Goal: Information Seeking & Learning: Learn about a topic

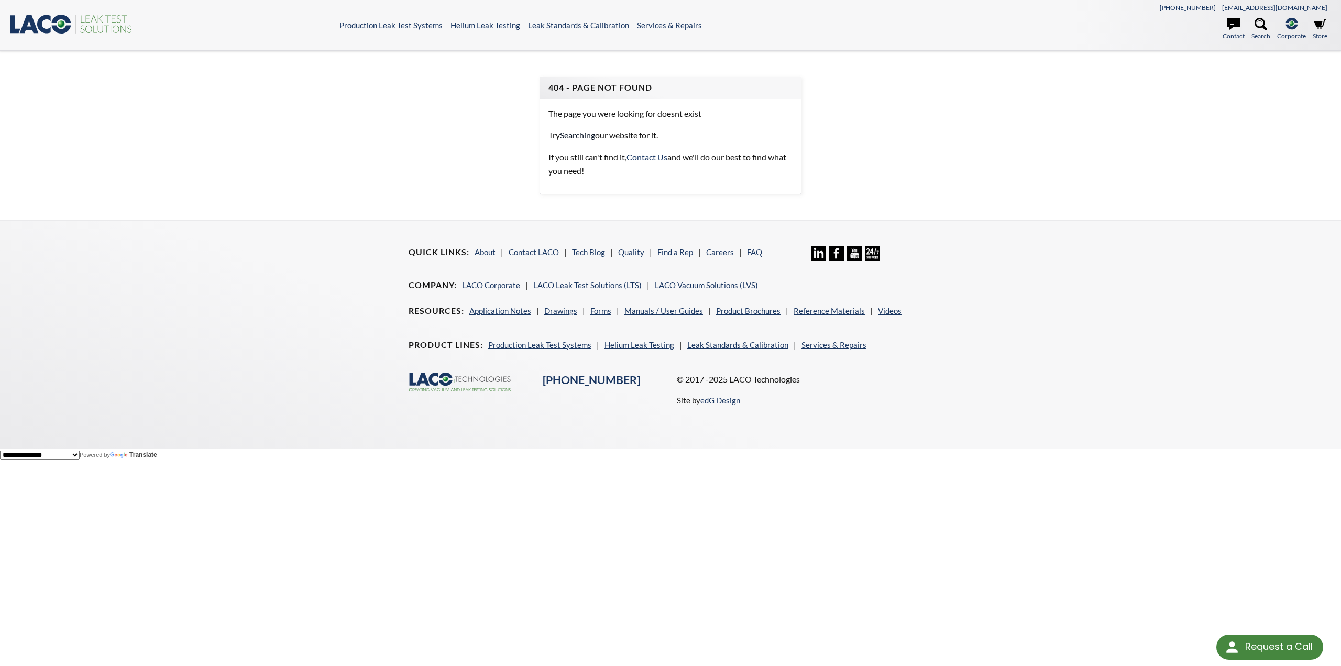
click at [578, 137] on link "Searching" at bounding box center [577, 135] width 35 height 10
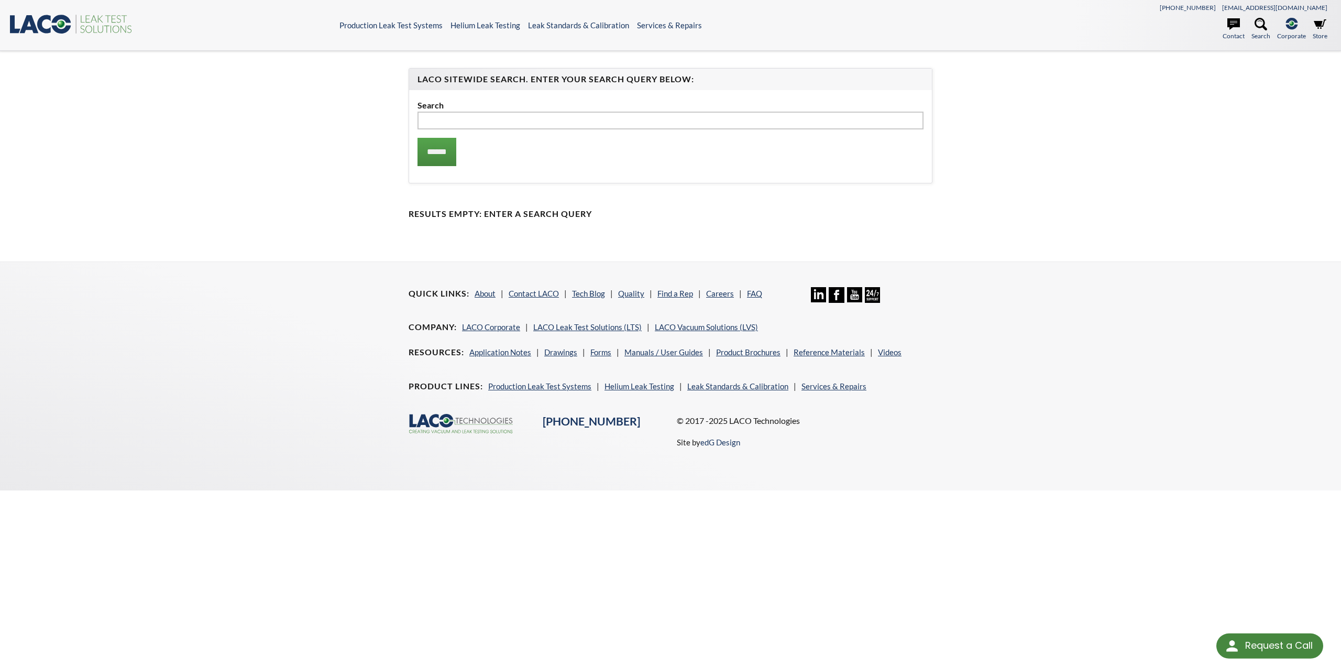
select select "Language Translate Widget"
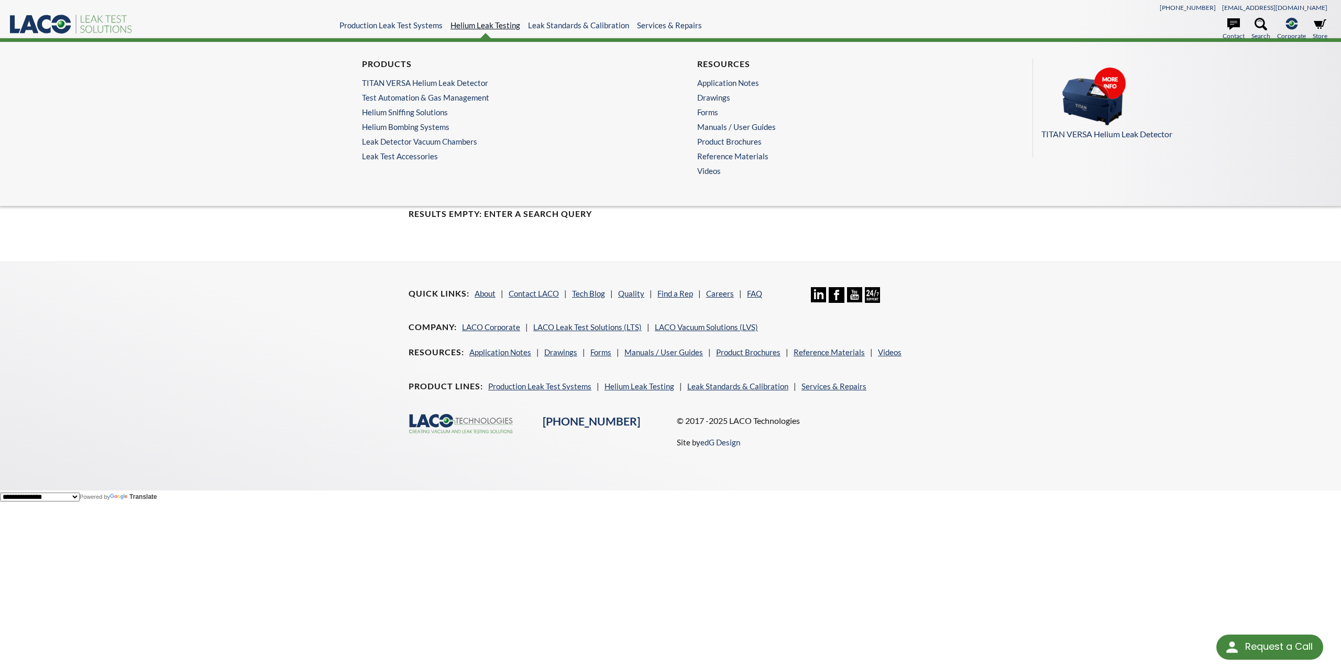
click at [505, 23] on link "Helium Leak Testing" at bounding box center [486, 24] width 70 height 9
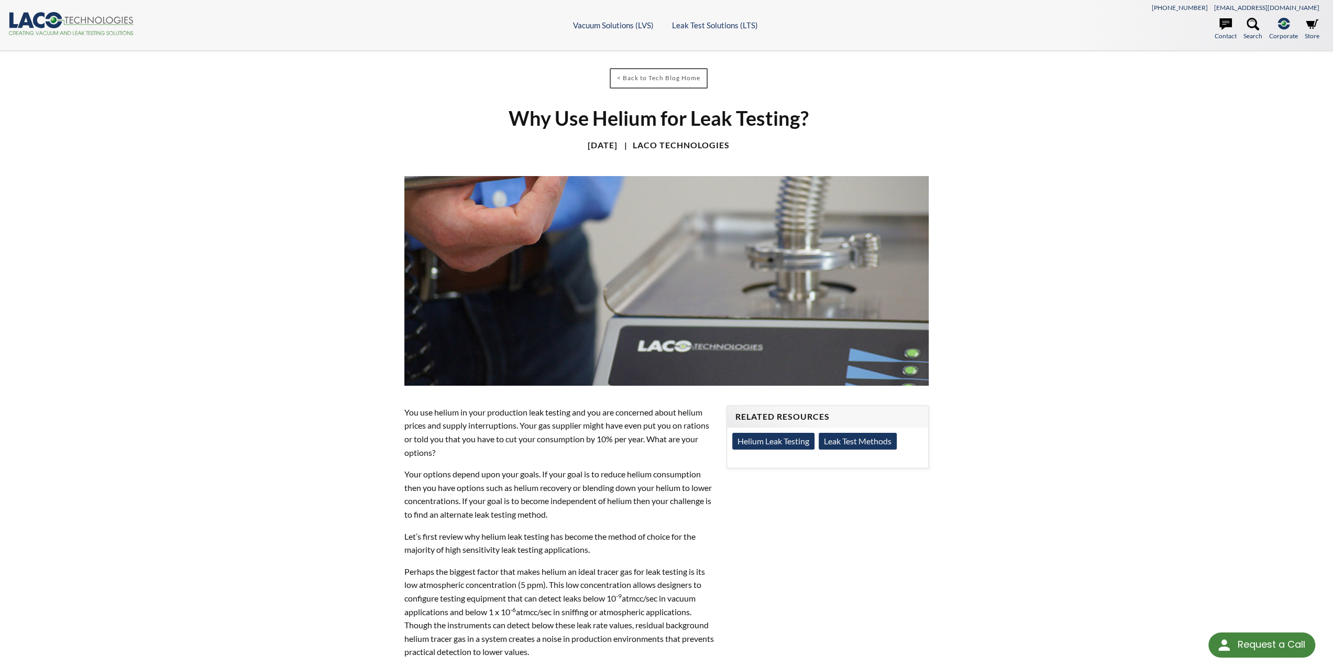
select select "Language Translate Widget"
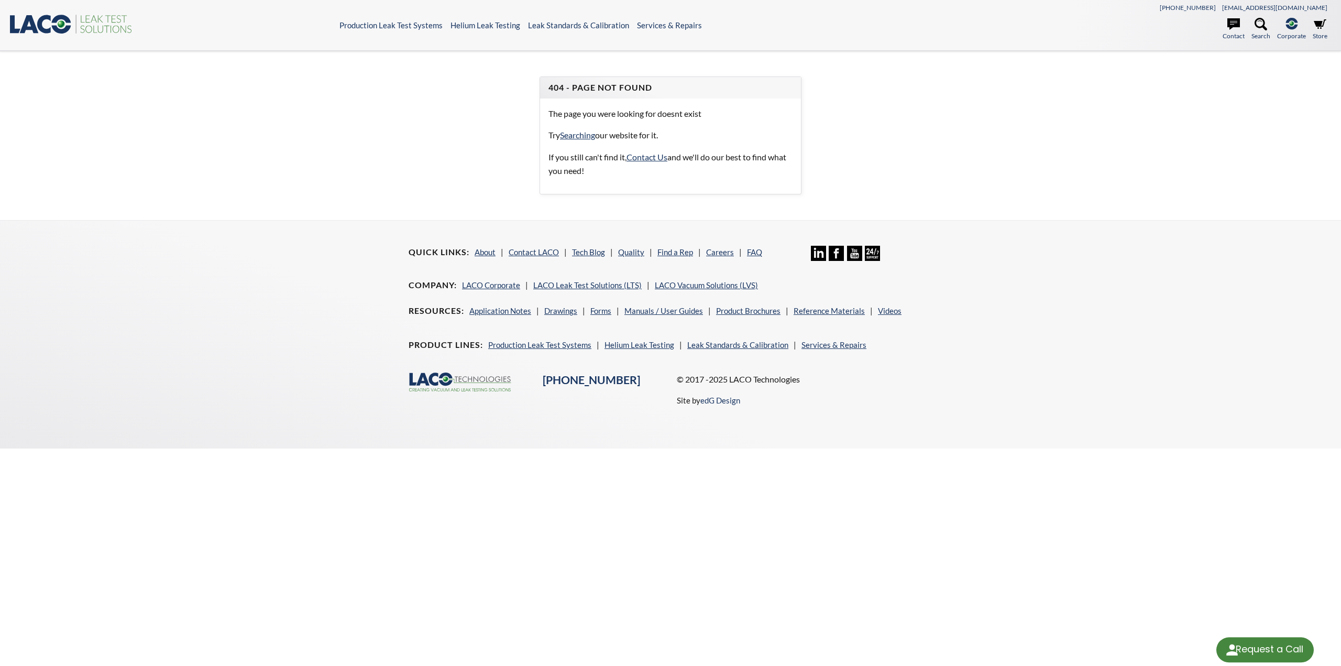
select select "Language Translate Widget"
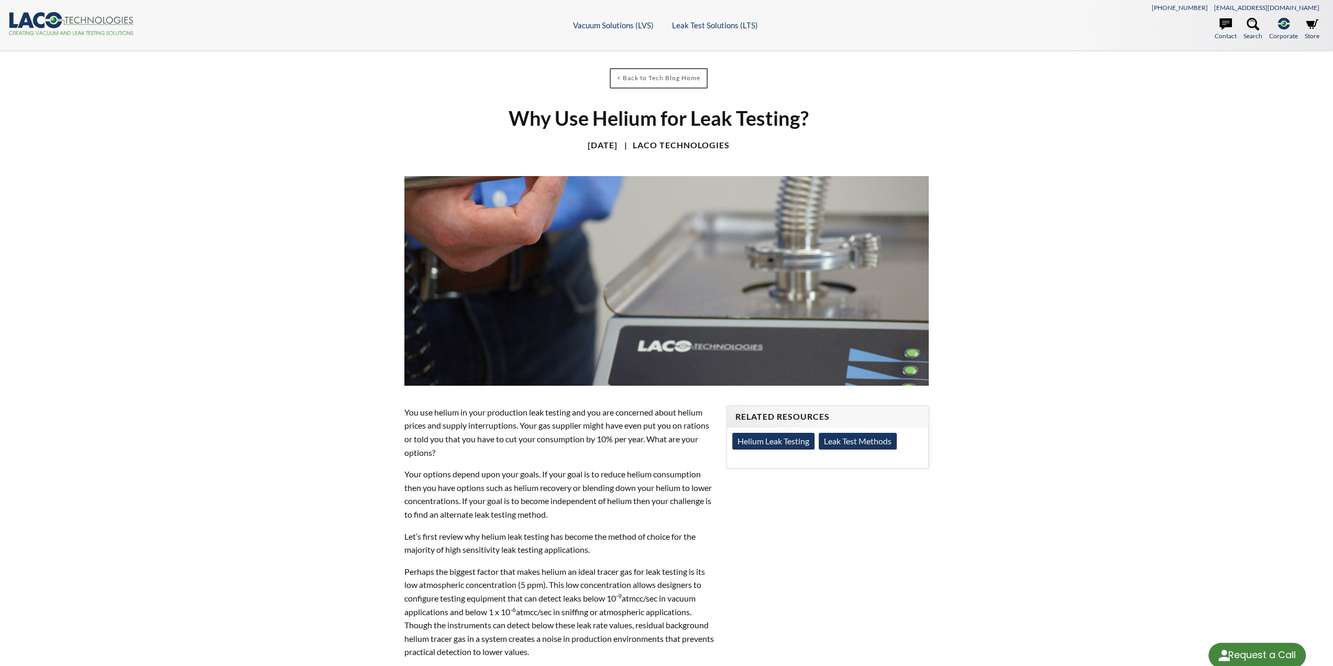
select select "Language Translate Widget"
